Goal: Task Accomplishment & Management: Use online tool/utility

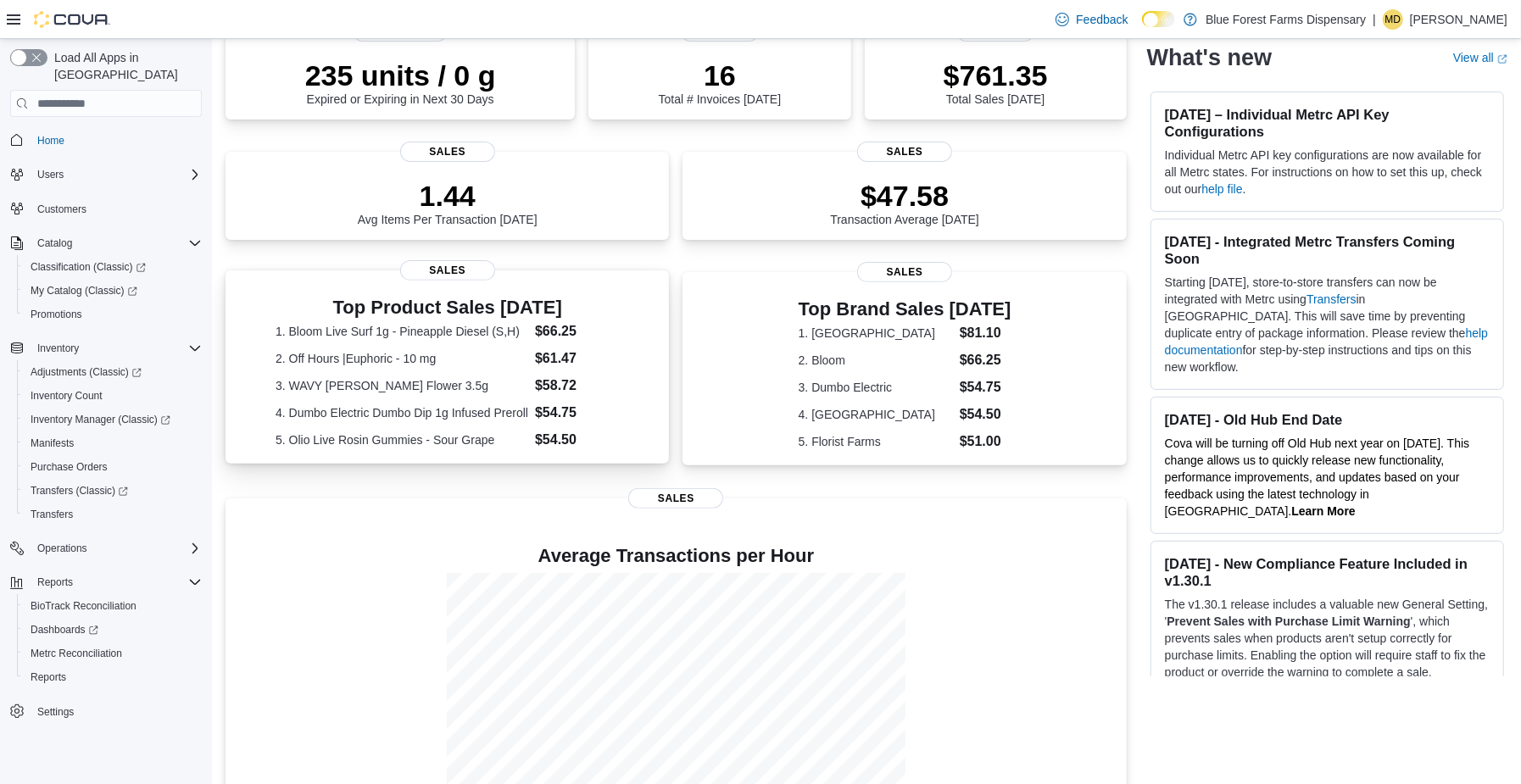
scroll to position [308, 0]
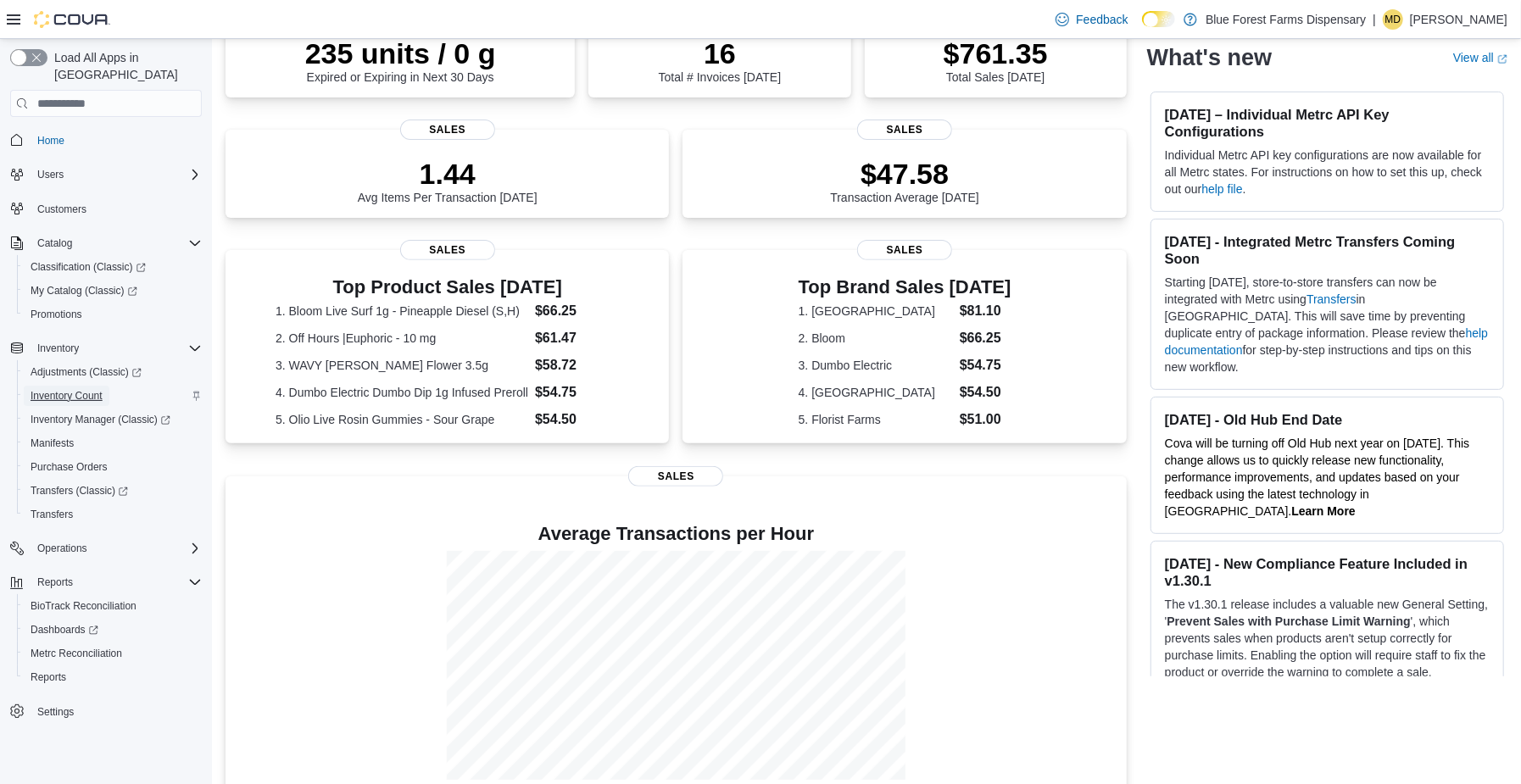
click at [50, 389] on span "Inventory Count" at bounding box center [67, 395] width 73 height 13
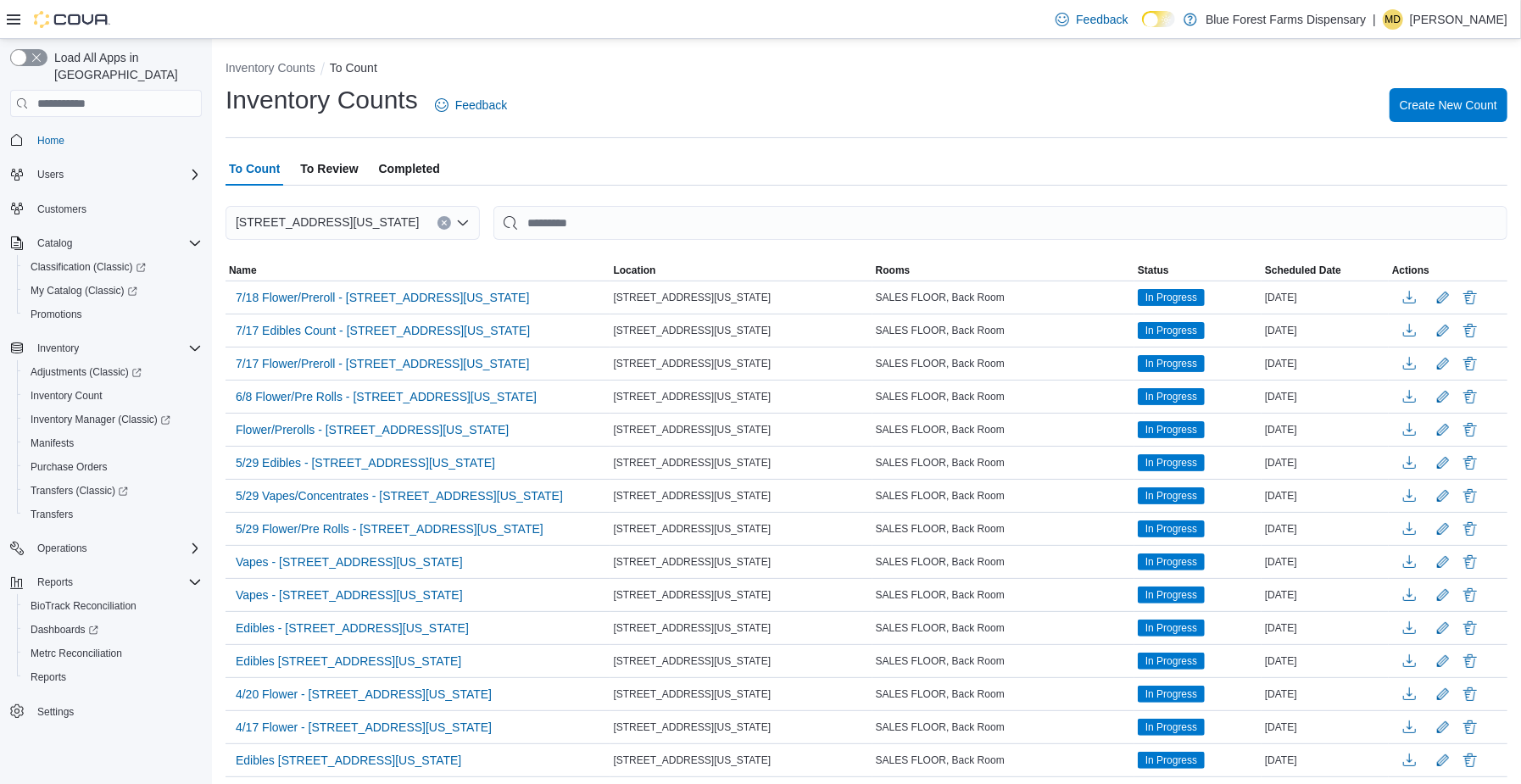
click at [402, 173] on span "Completed" at bounding box center [409, 169] width 61 height 34
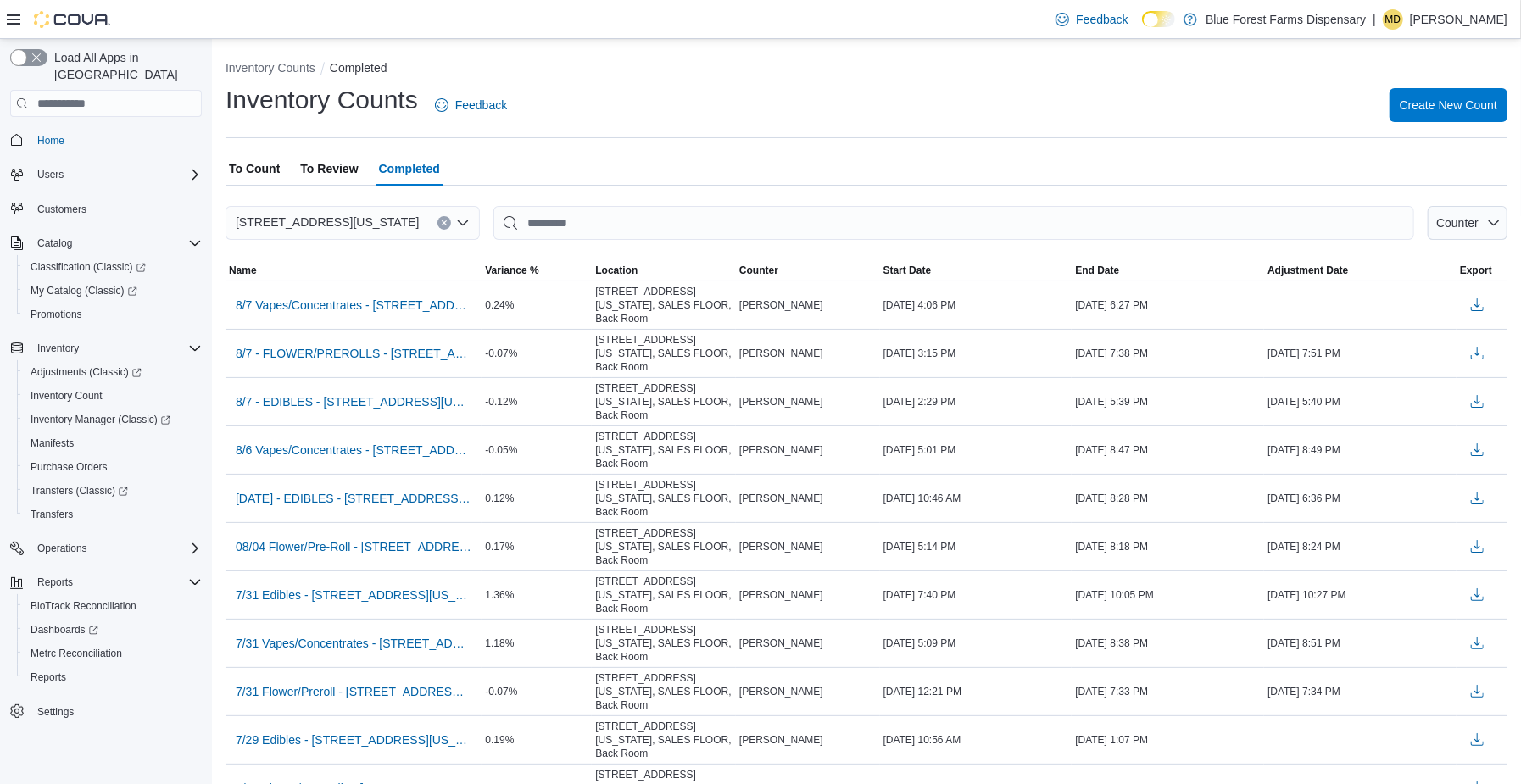
click at [327, 172] on span "To Review" at bounding box center [328, 169] width 57 height 34
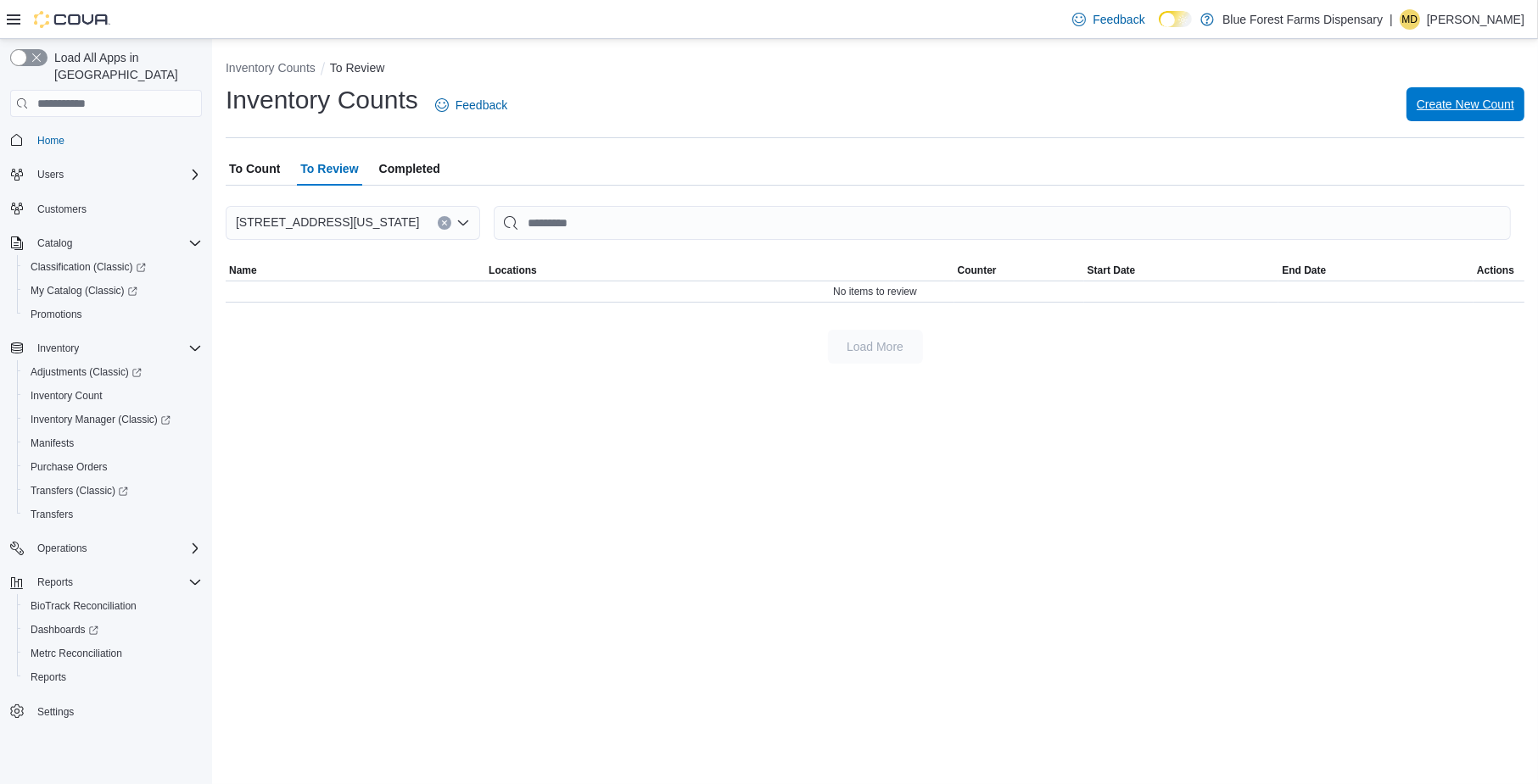
click at [1478, 116] on span "Create New Count" at bounding box center [1465, 104] width 97 height 34
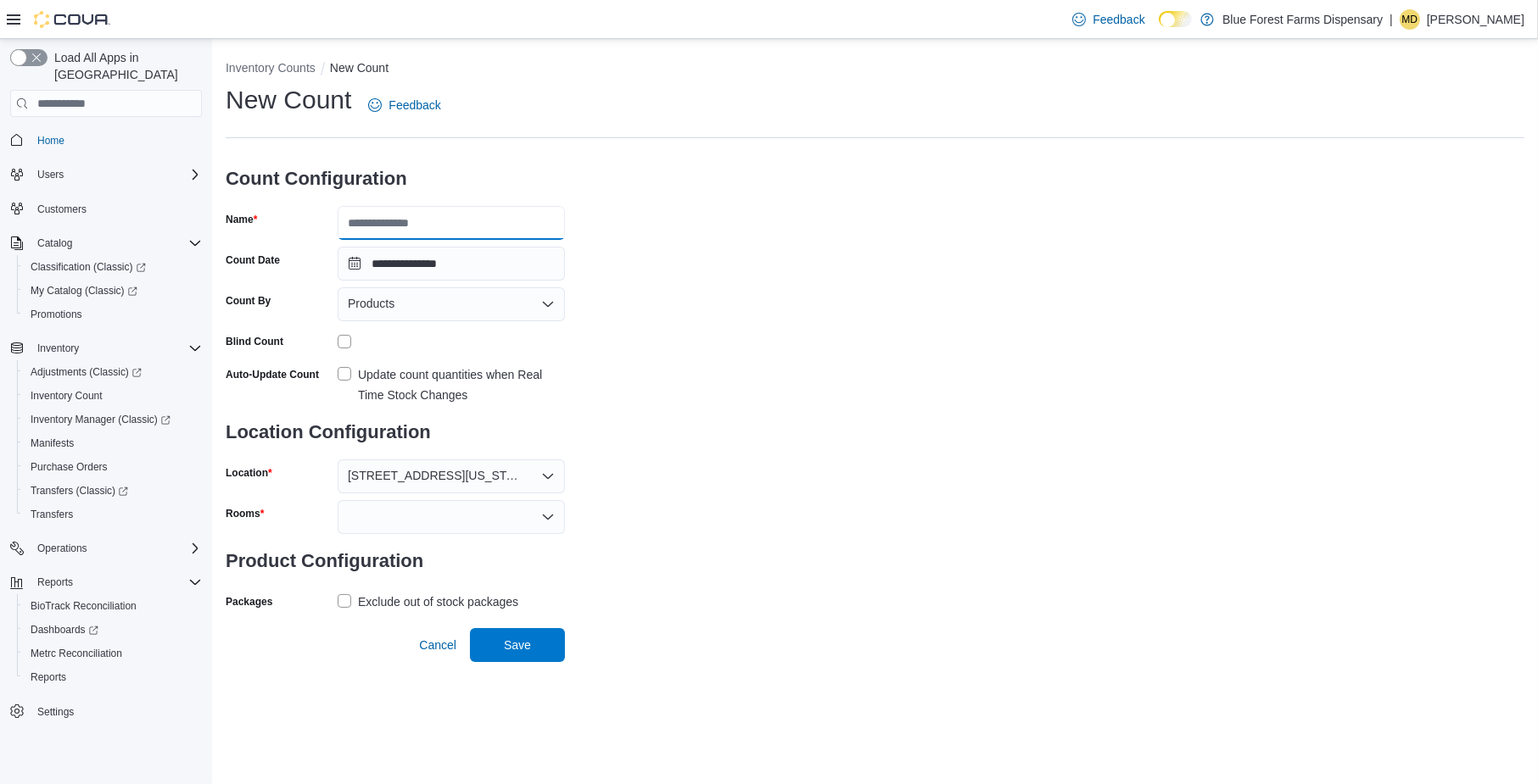
click at [444, 230] on input "Name" at bounding box center [451, 223] width 227 height 34
type input "**********"
click at [367, 306] on span "Products" at bounding box center [371, 303] width 47 height 20
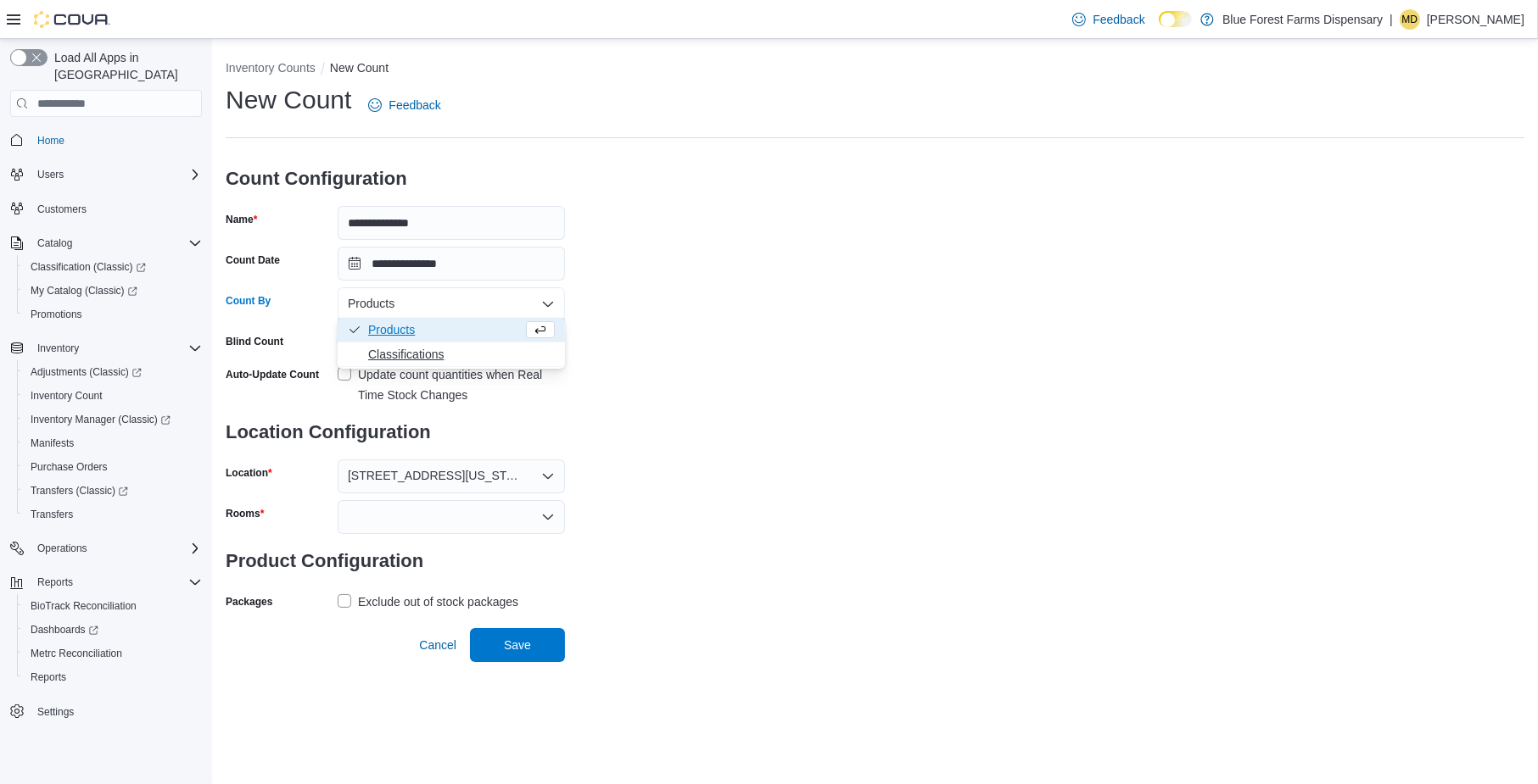
click at [371, 342] on button "Classifications" at bounding box center [451, 354] width 227 height 25
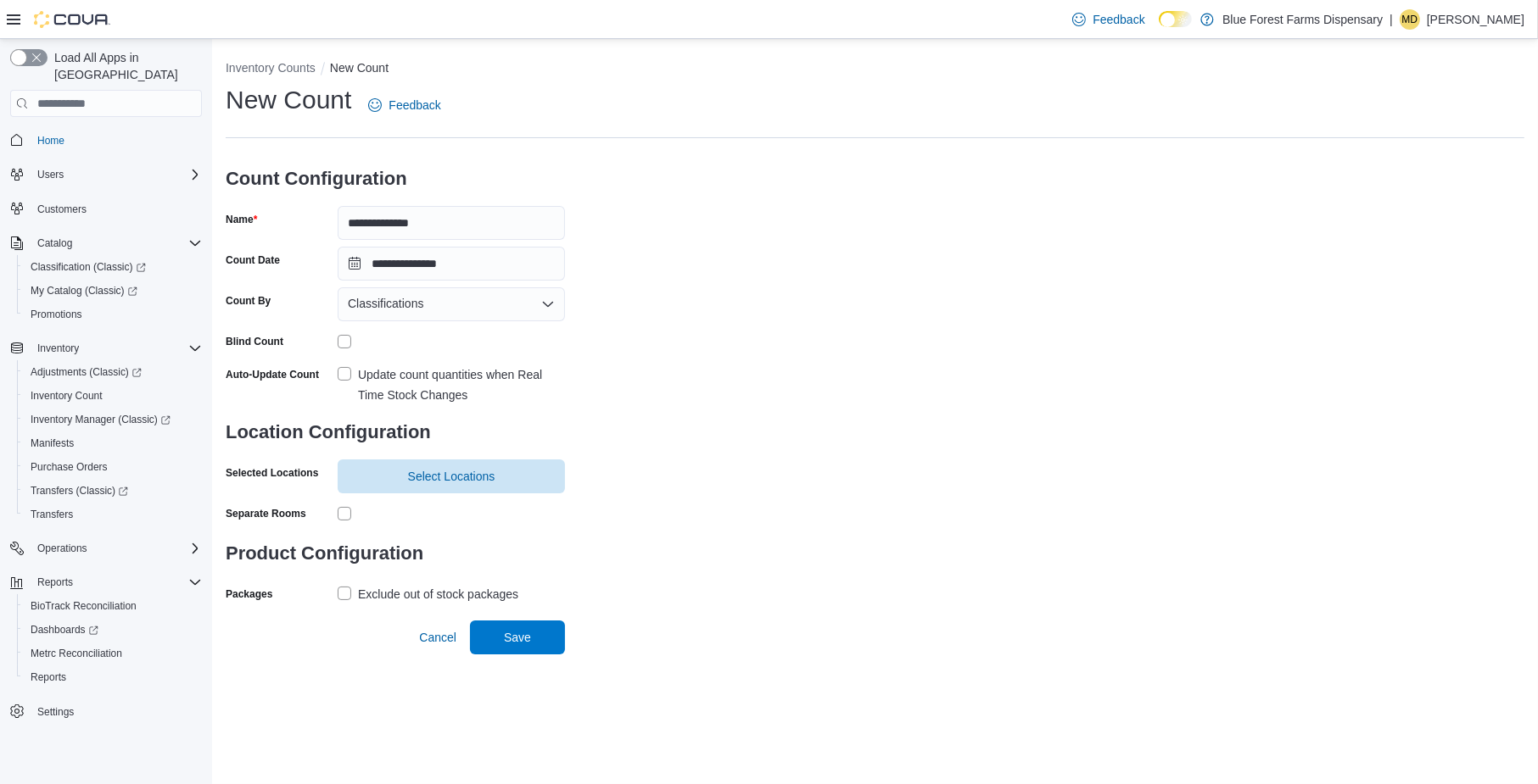
click at [341, 382] on label "Update count quantities when Real Time Stock Changes" at bounding box center [451, 384] width 227 height 41
click at [355, 468] on span "Select Locations" at bounding box center [451, 476] width 207 height 34
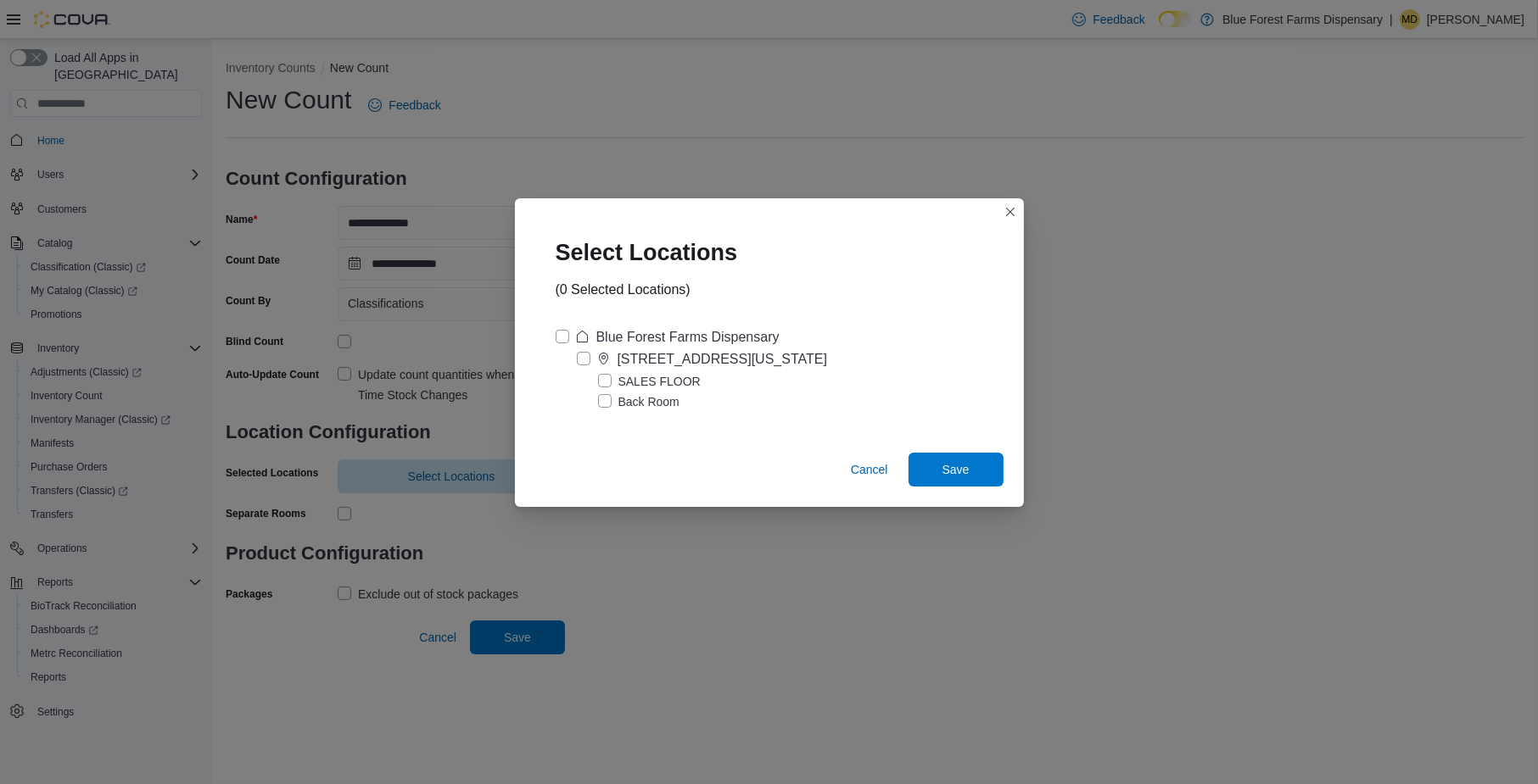
click at [563, 339] on label "Blue Forest Farms Dispensary" at bounding box center [667, 337] width 224 height 20
click at [942, 460] on span "Save" at bounding box center [956, 468] width 74 height 34
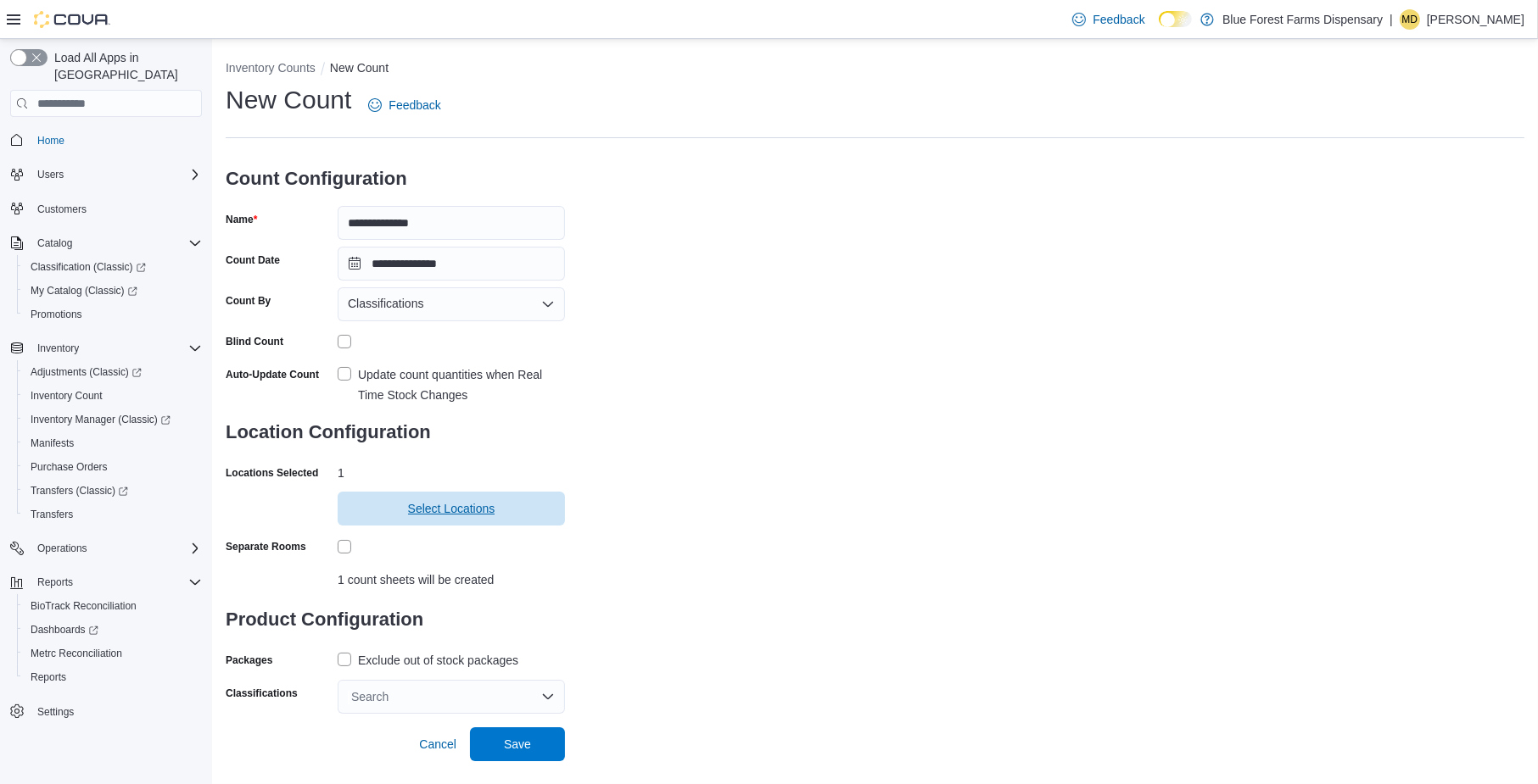
click at [363, 518] on span "Select Locations" at bounding box center [451, 508] width 207 height 34
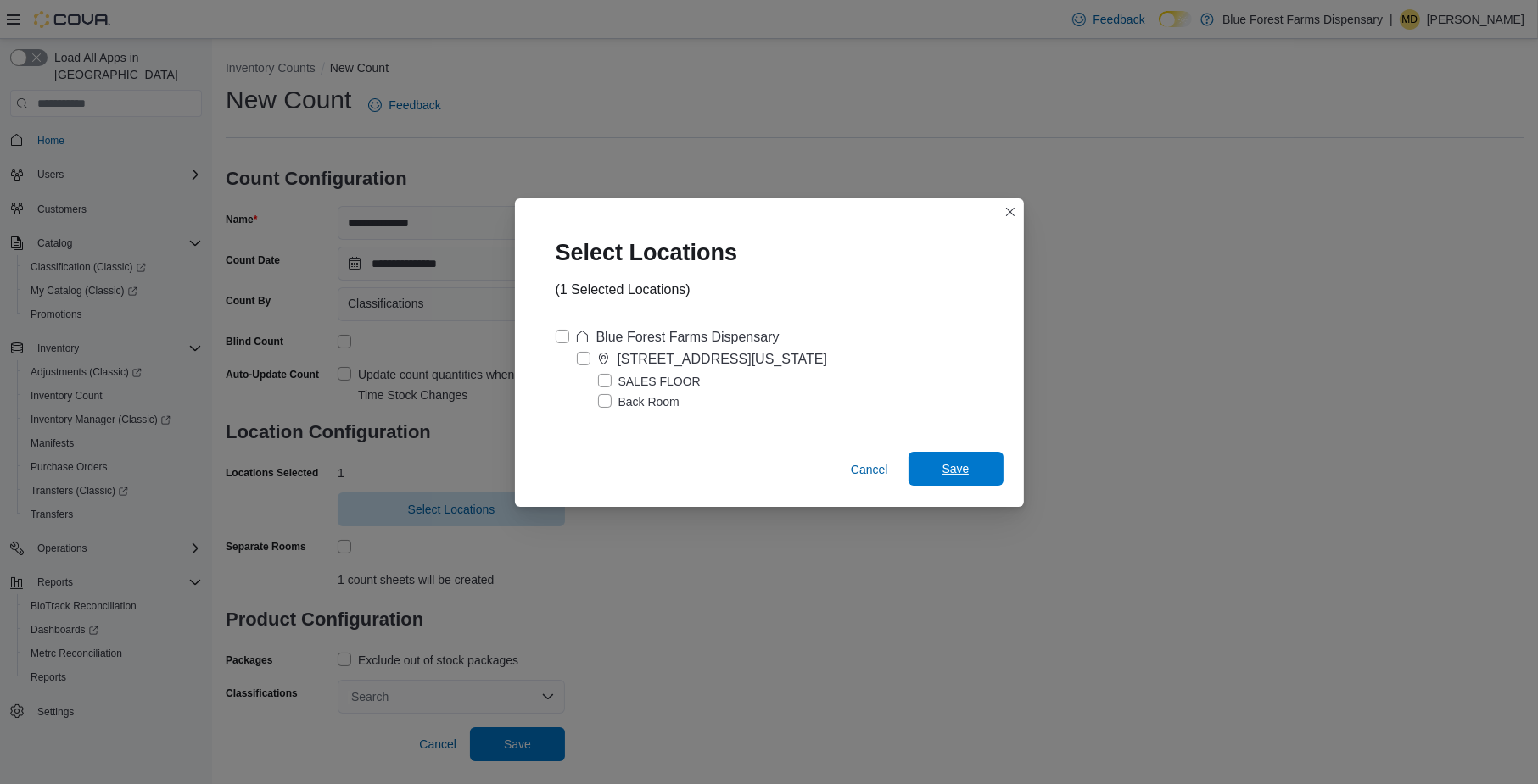
click at [960, 480] on span "Save" at bounding box center [956, 468] width 74 height 34
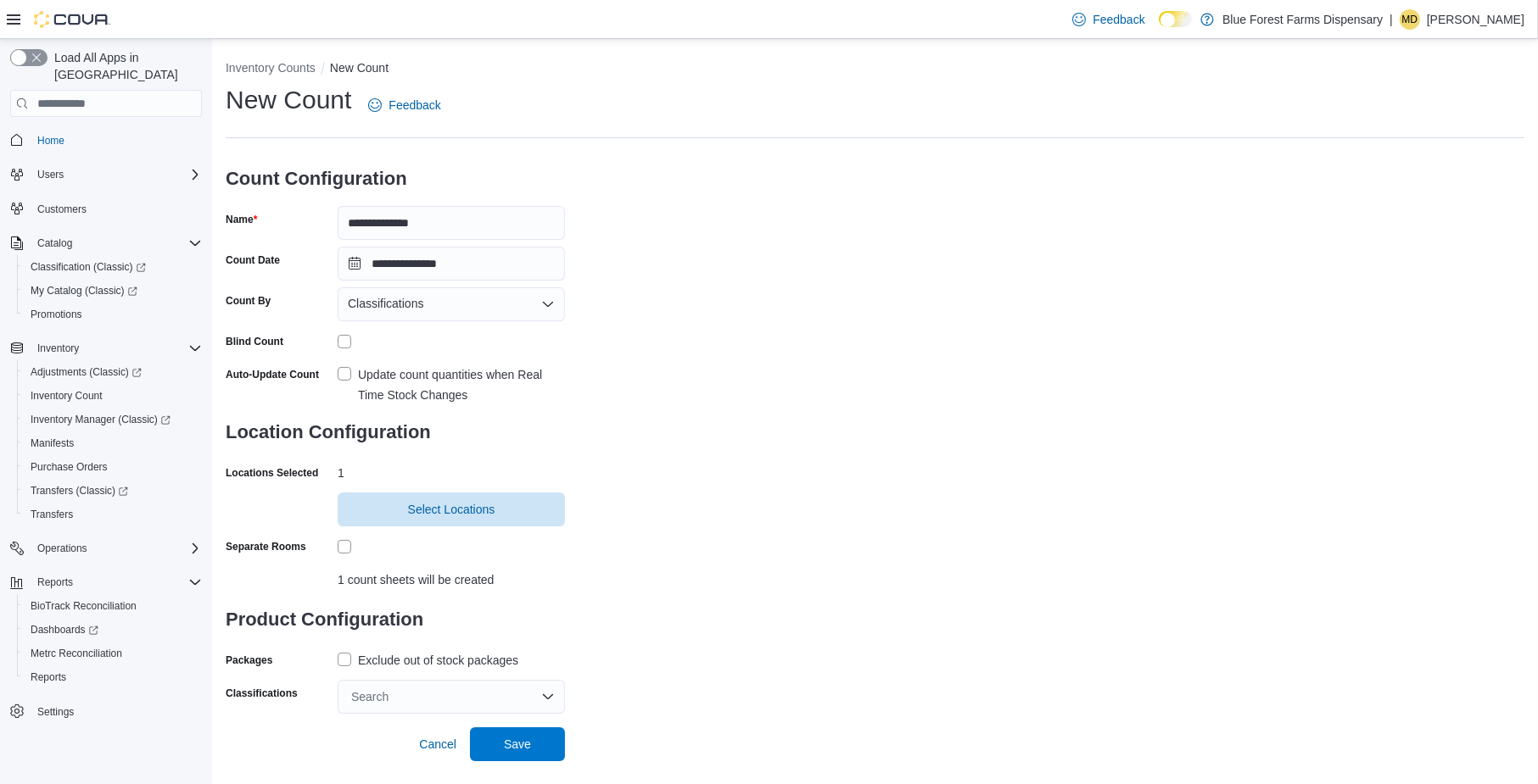
click at [353, 653] on label "Exclude out of stock packages" at bounding box center [428, 659] width 180 height 20
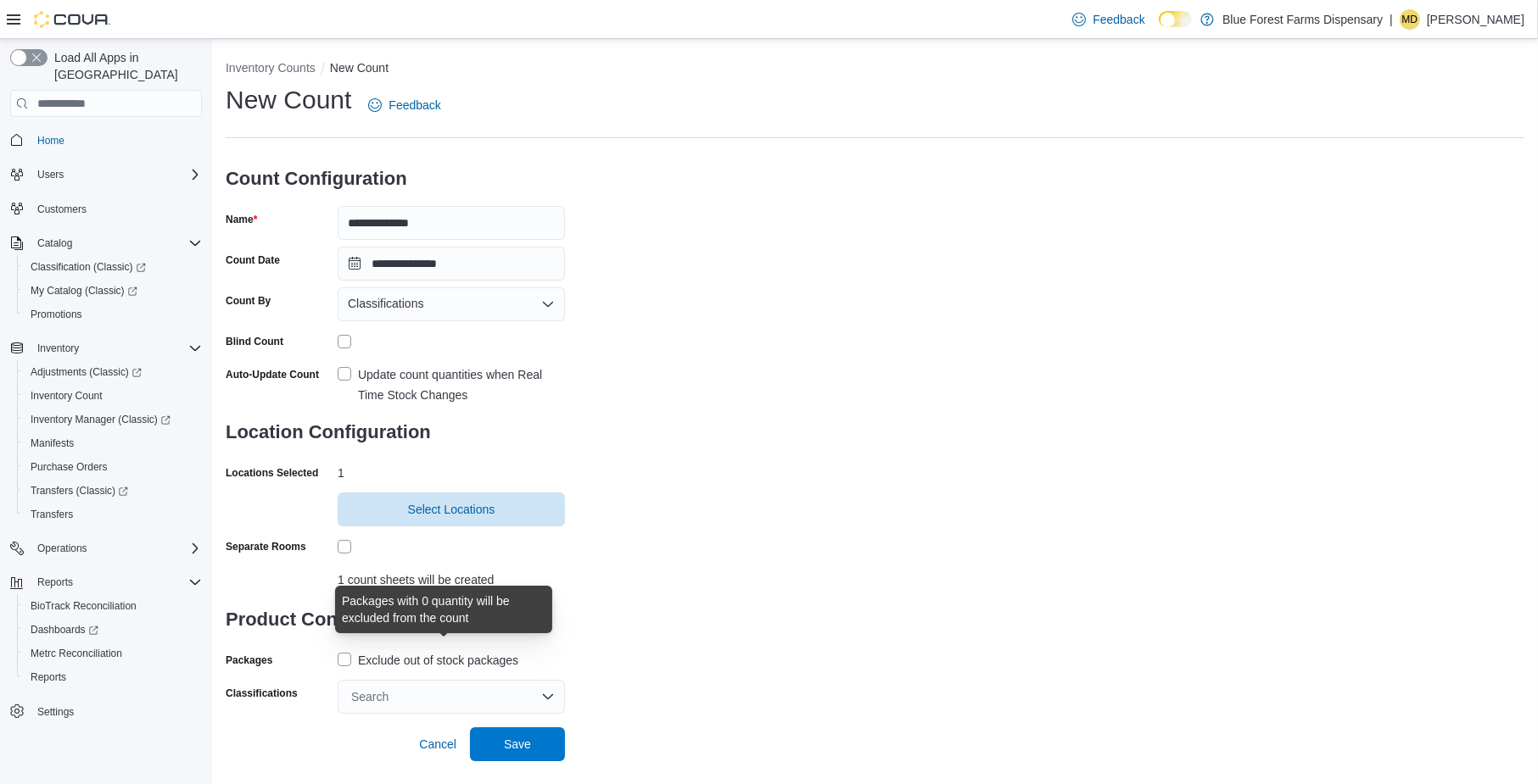
click at [379, 668] on form "**********" at bounding box center [395, 433] width 340 height 562
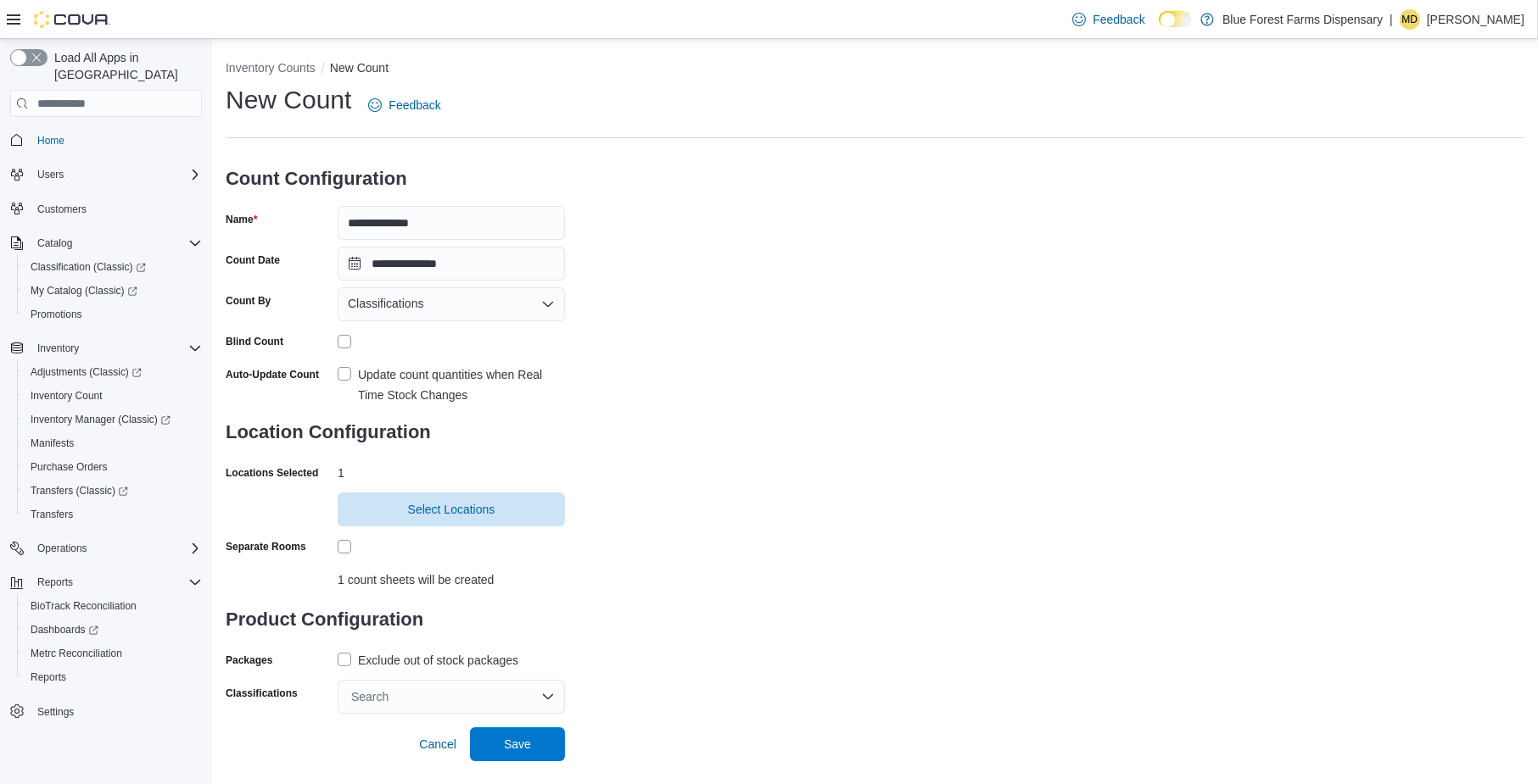
click at [398, 691] on div "Search" at bounding box center [451, 696] width 227 height 34
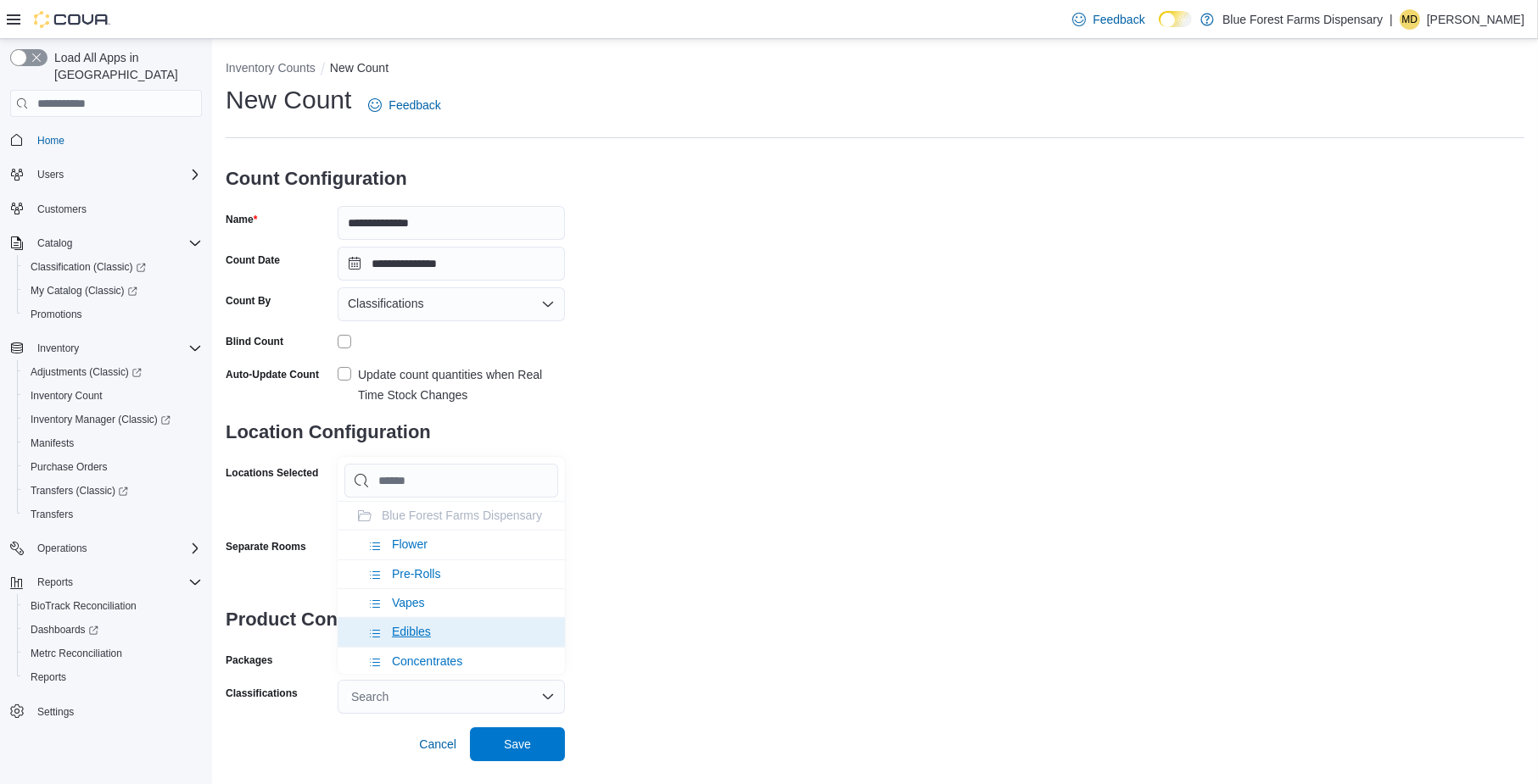
click at [410, 625] on span "Edibles" at bounding box center [411, 631] width 39 height 13
click at [745, 518] on div "**********" at bounding box center [875, 398] width 1298 height 630
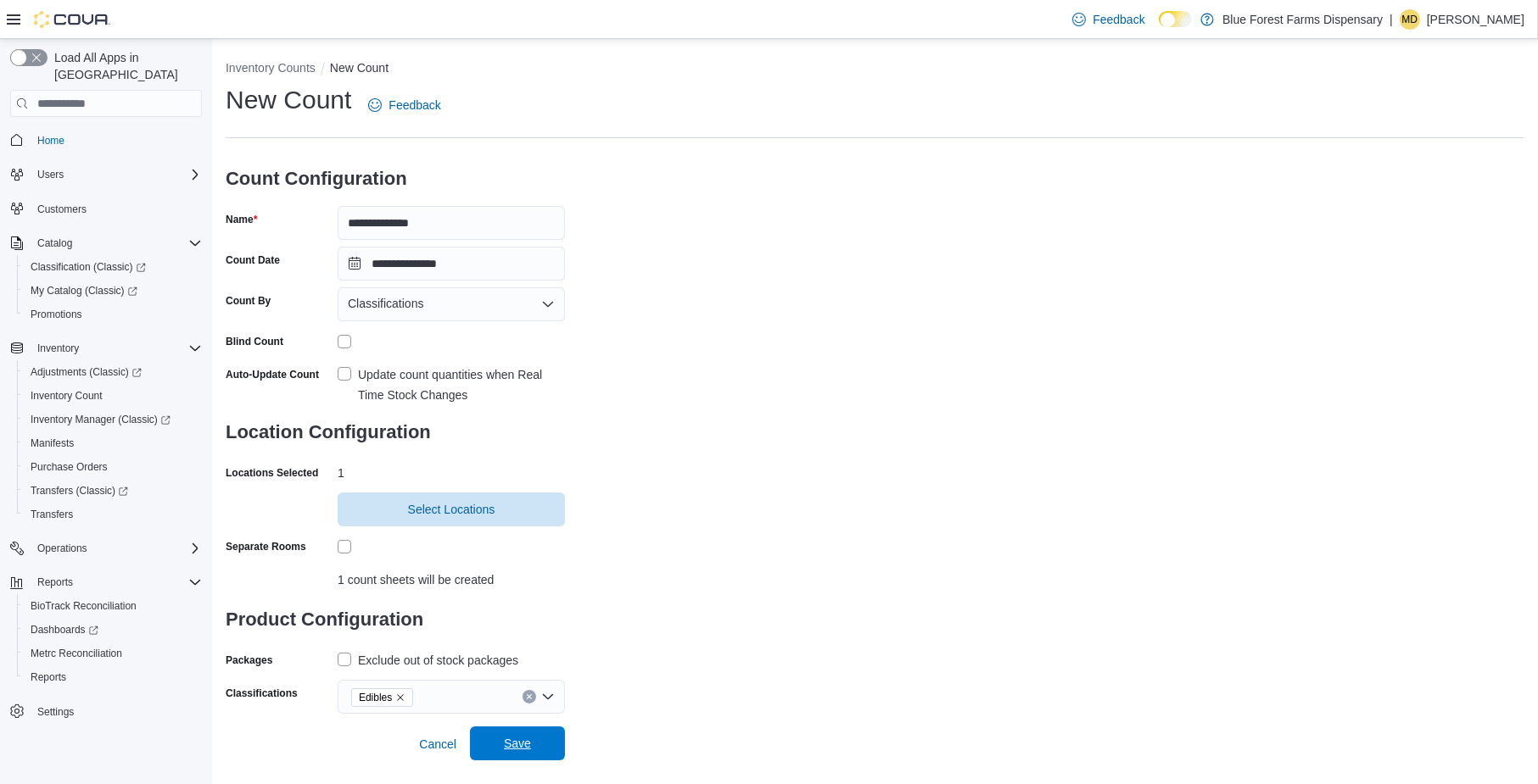
click at [538, 735] on span "Save" at bounding box center [517, 743] width 74 height 34
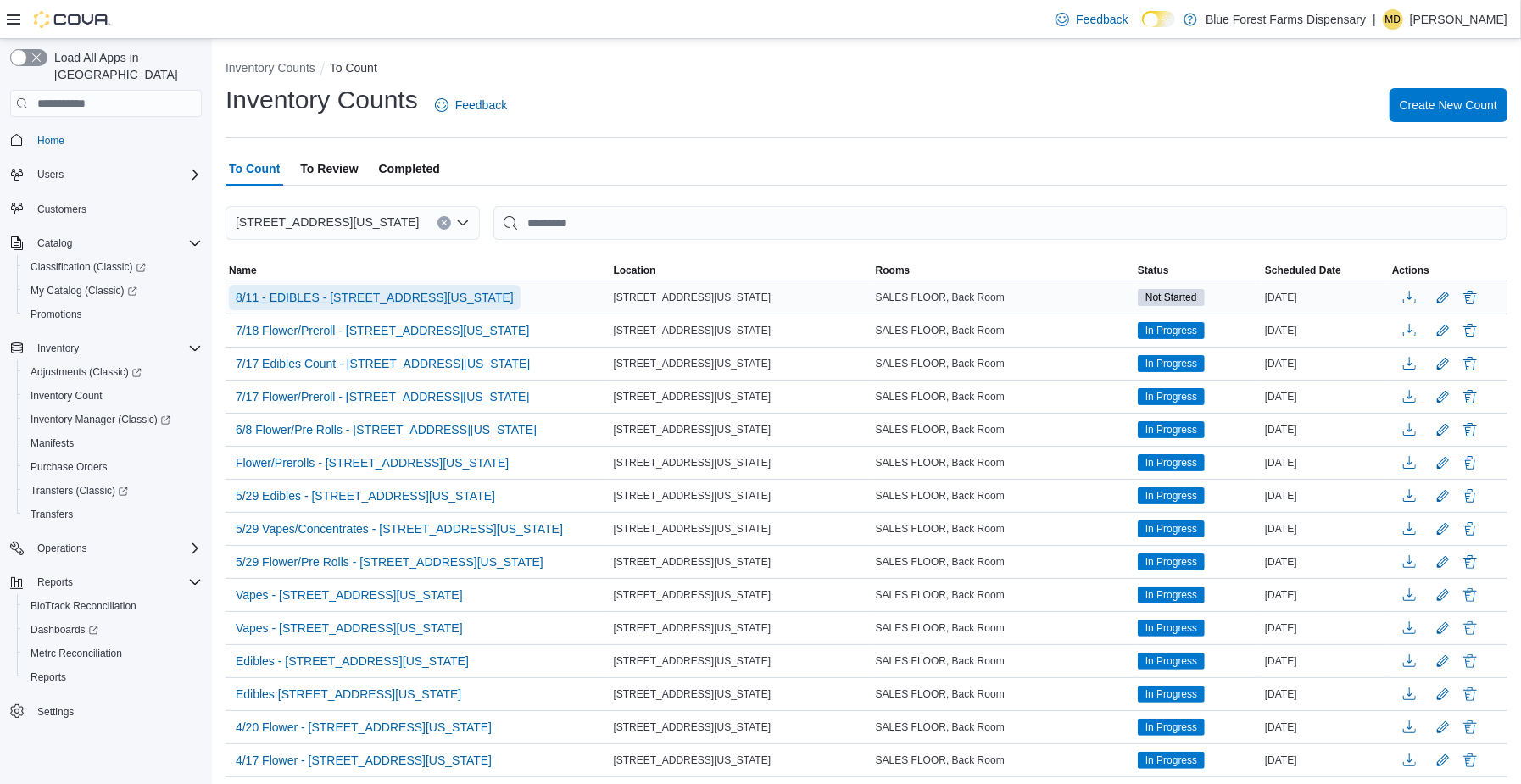
click at [368, 285] on span "8/11 - EDIBLES - 122 E 25th Street, New York" at bounding box center [375, 297] width 279 height 26
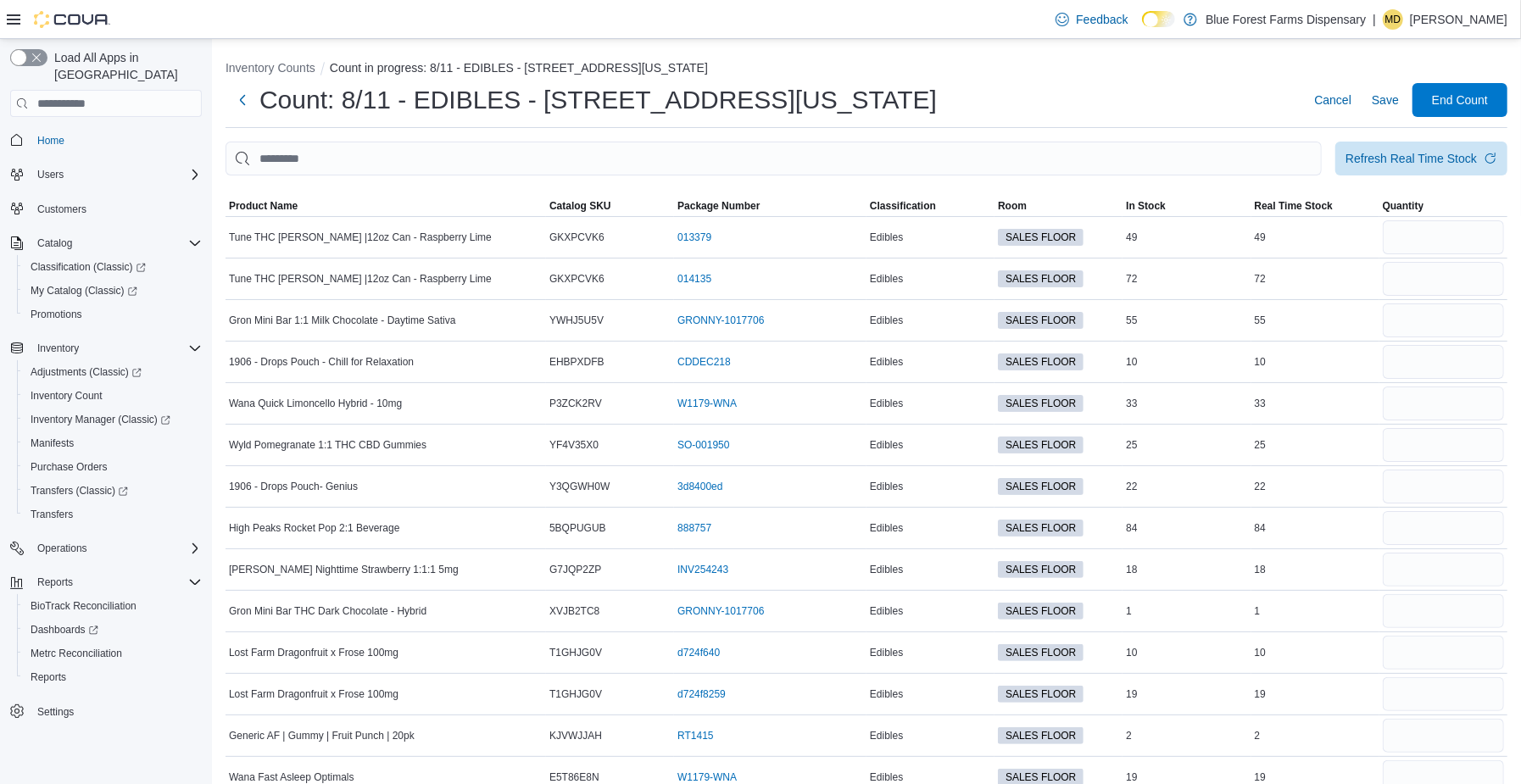
click at [1129, 86] on div "Count: 8/11 - EDIBLES - 122 E 25th Street, New York Cancel Save End Count" at bounding box center [867, 100] width 1282 height 34
